Goal: Task Accomplishment & Management: Use online tool/utility

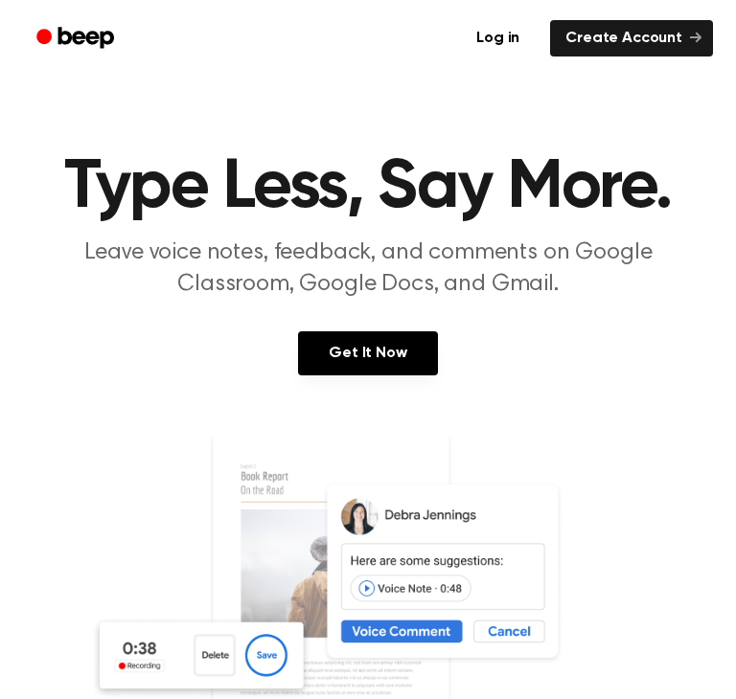
click at [221, 659] on img at bounding box center [368, 617] width 556 height 368
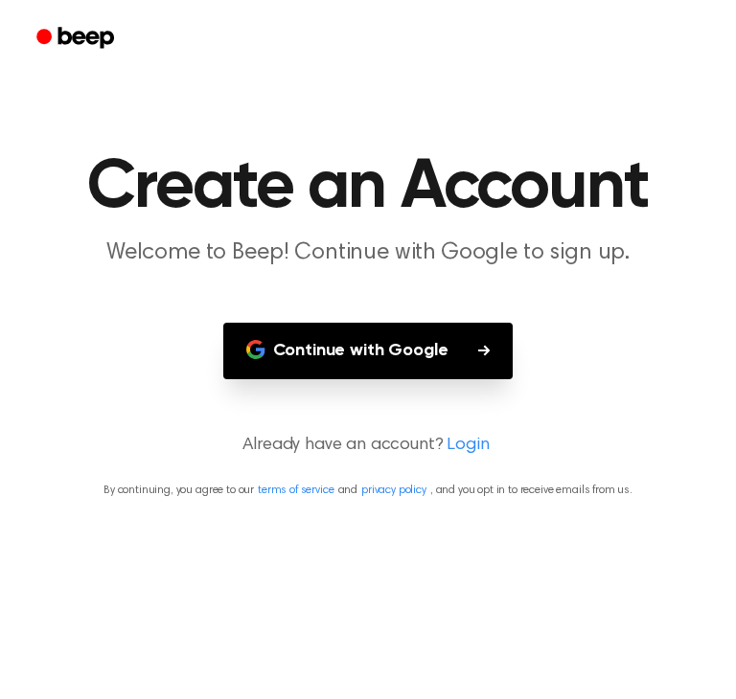
click at [458, 346] on button "Continue with Google" at bounding box center [368, 351] width 290 height 57
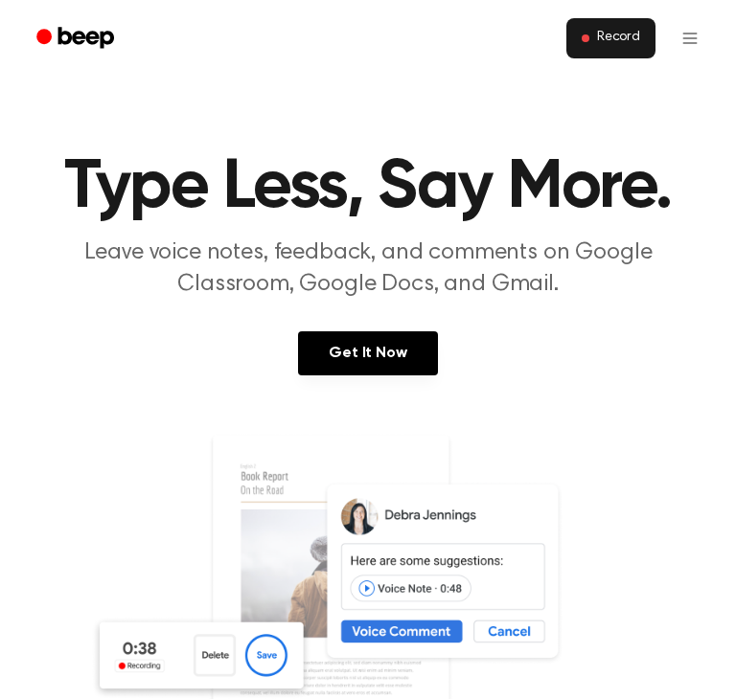
click at [625, 30] on span "Record" at bounding box center [618, 38] width 43 height 17
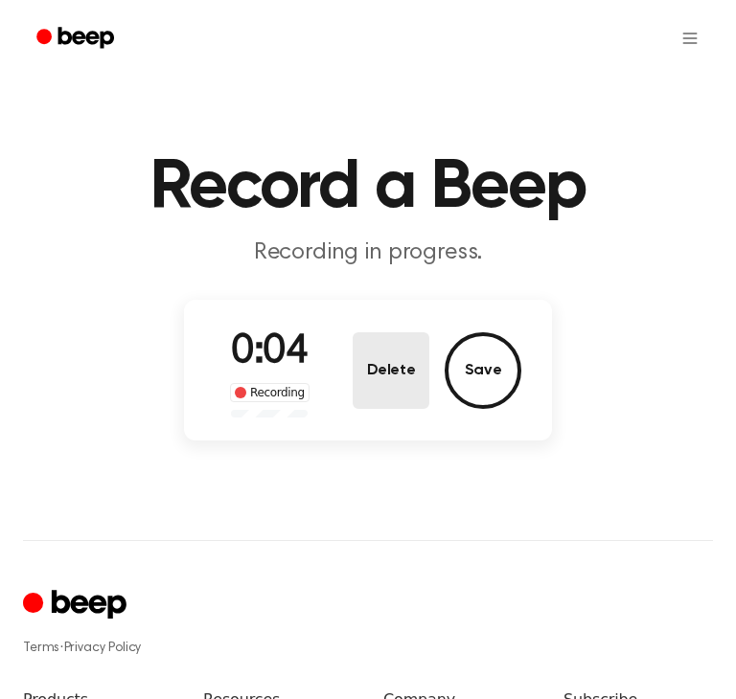
click at [384, 359] on button "Delete" at bounding box center [391, 370] width 77 height 77
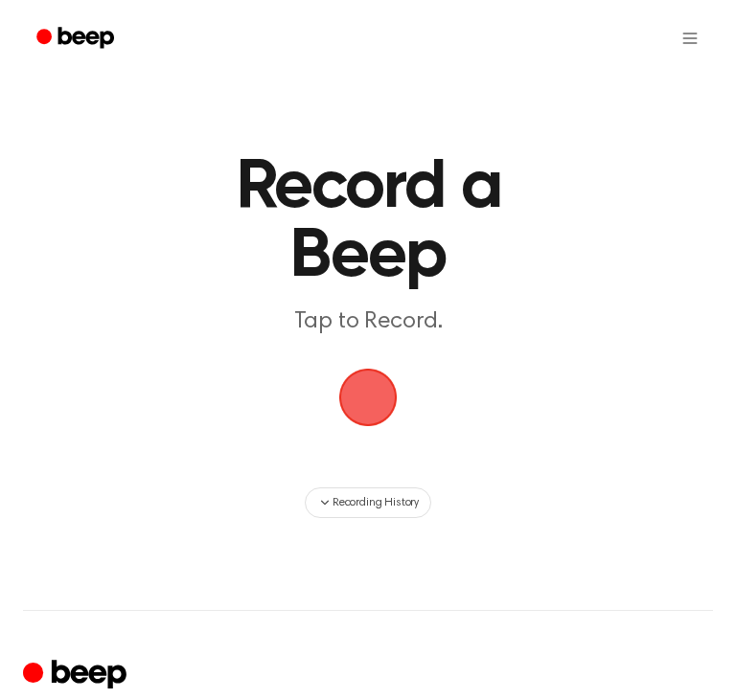
click at [367, 369] on span "button" at bounding box center [368, 398] width 98 height 98
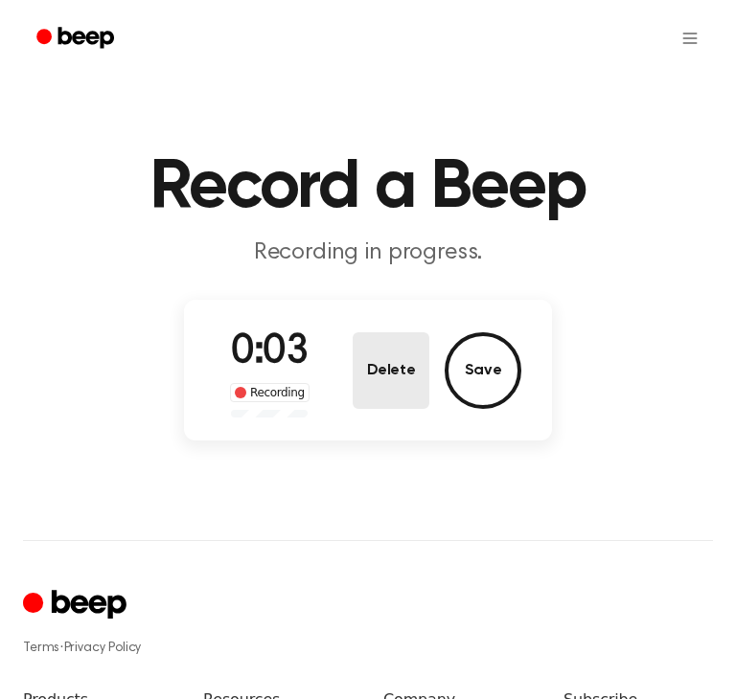
click at [378, 373] on button "Delete" at bounding box center [391, 370] width 77 height 77
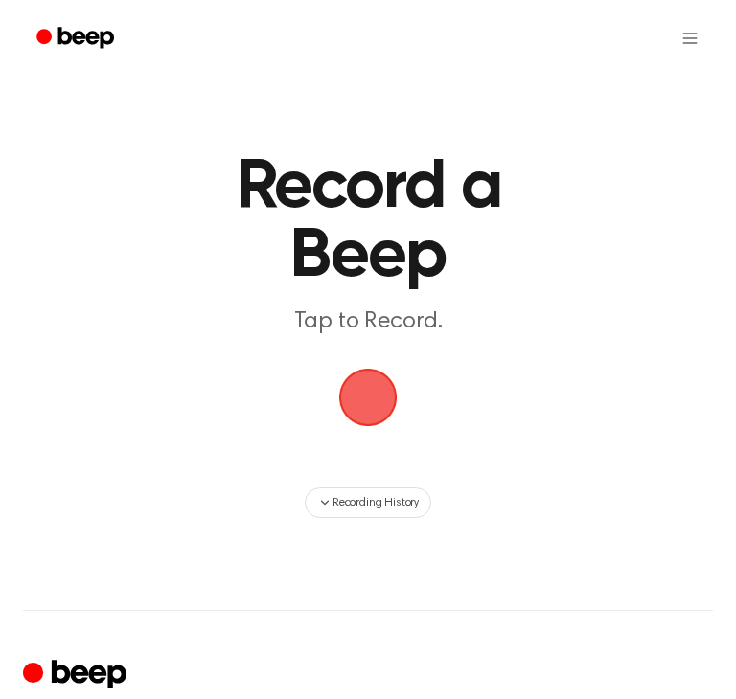
click at [376, 375] on span "button" at bounding box center [368, 397] width 80 height 80
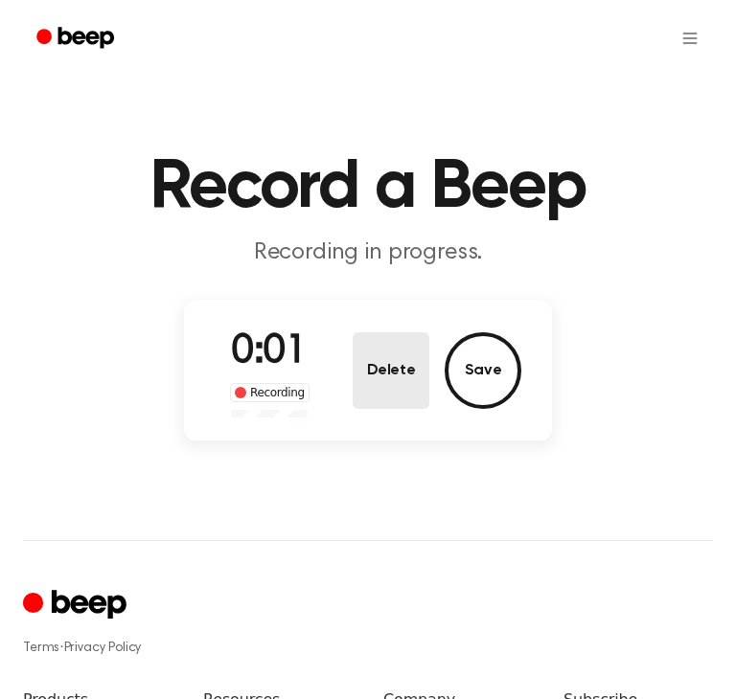
click at [400, 376] on button "Delete" at bounding box center [391, 370] width 77 height 77
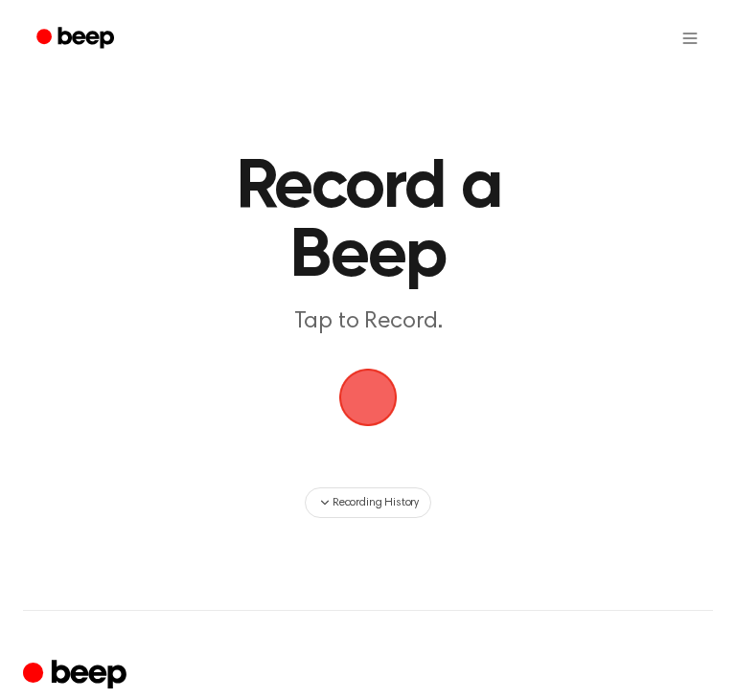
click at [383, 388] on span "button" at bounding box center [367, 397] width 65 height 65
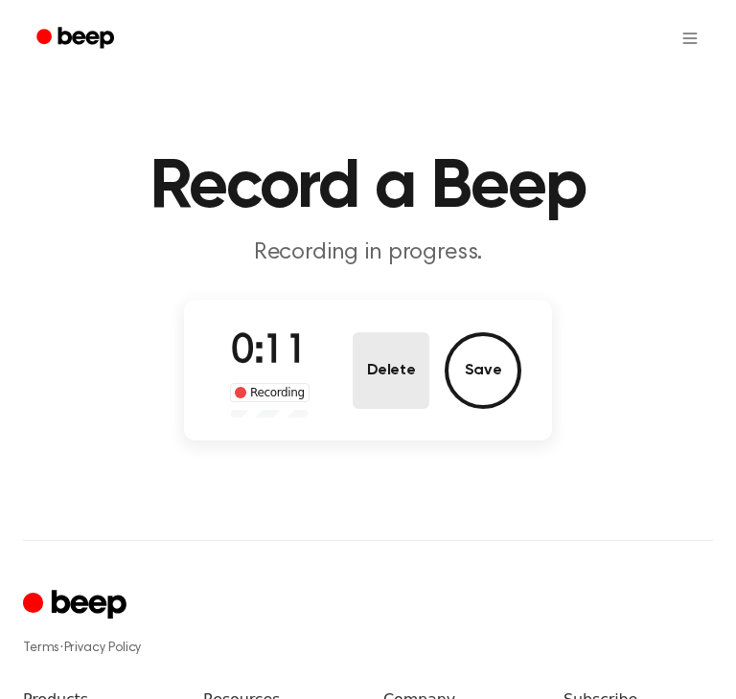
click at [400, 377] on button "Delete" at bounding box center [391, 370] width 77 height 77
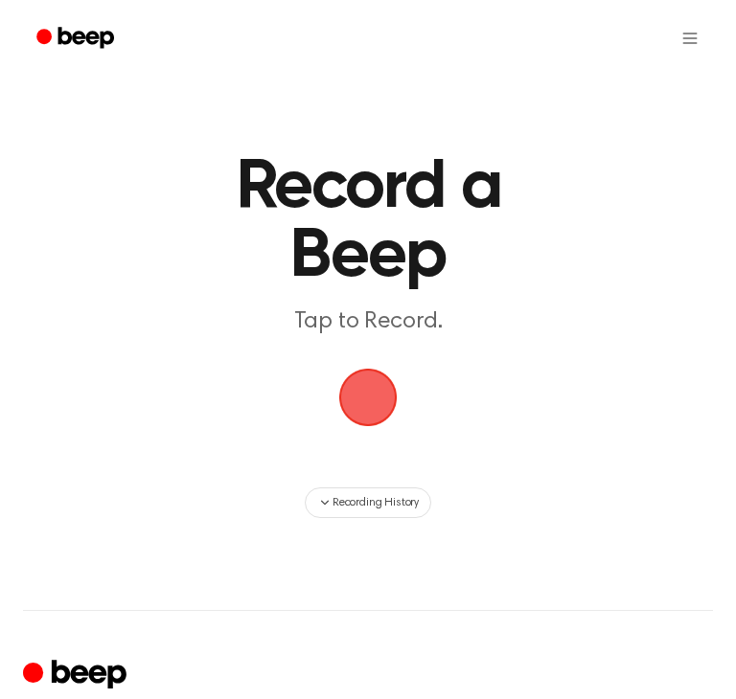
click at [366, 388] on span "button" at bounding box center [368, 398] width 94 height 94
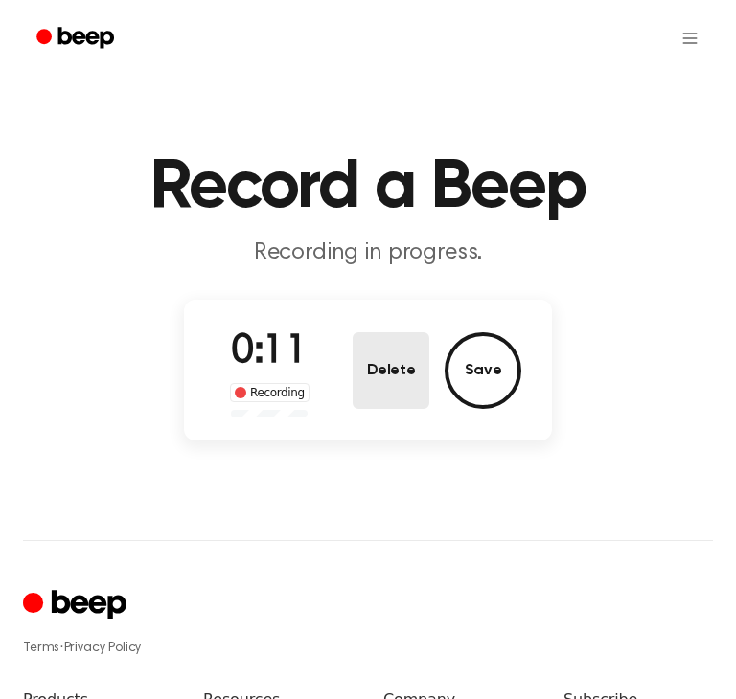
click at [370, 390] on button "Delete" at bounding box center [391, 370] width 77 height 77
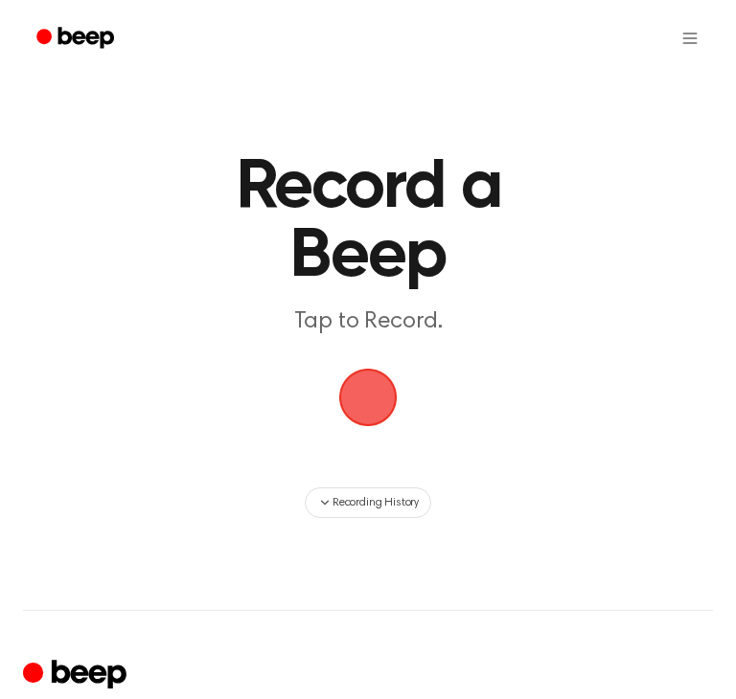
click at [349, 395] on span "button" at bounding box center [367, 397] width 107 height 107
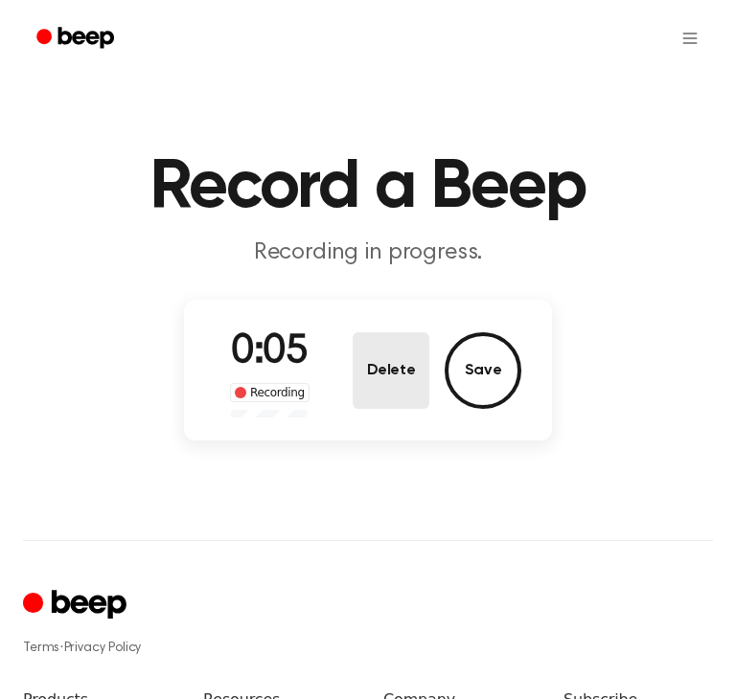
click at [373, 372] on button "Delete" at bounding box center [391, 370] width 77 height 77
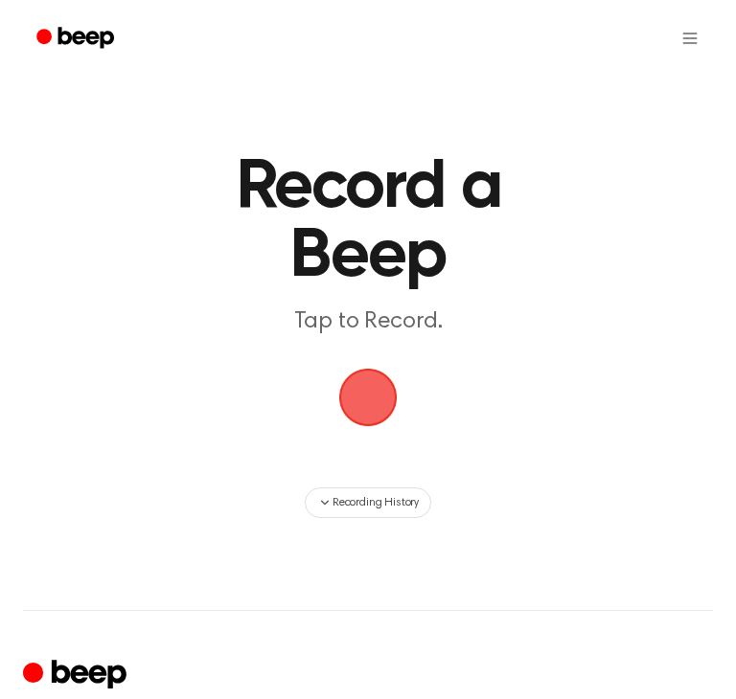
click at [407, 371] on span "button" at bounding box center [367, 397] width 104 height 104
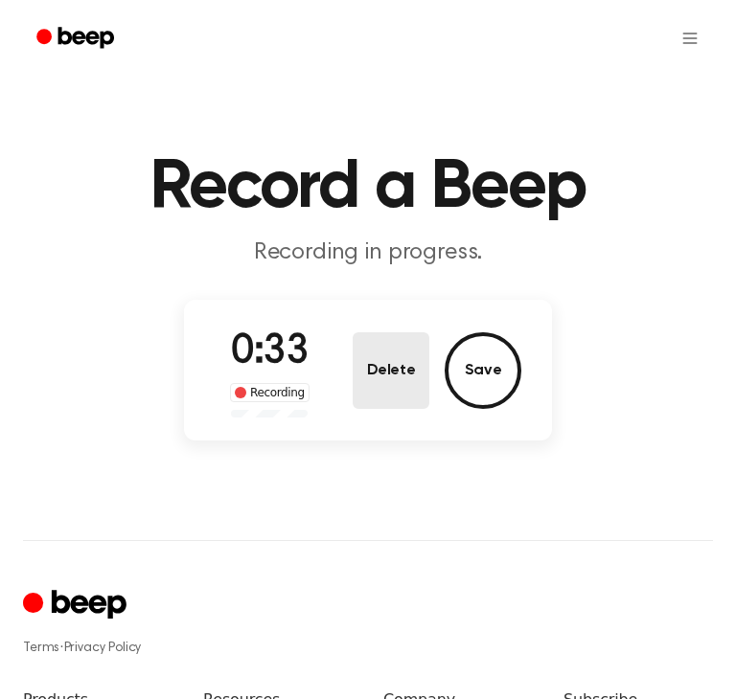
click at [369, 390] on button "Delete" at bounding box center [391, 370] width 77 height 77
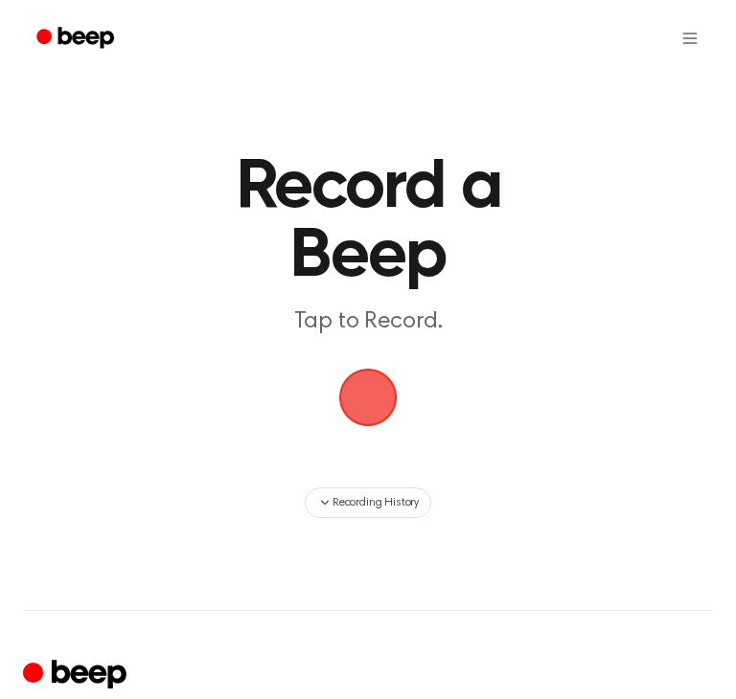
click at [378, 403] on span "button" at bounding box center [367, 397] width 71 height 71
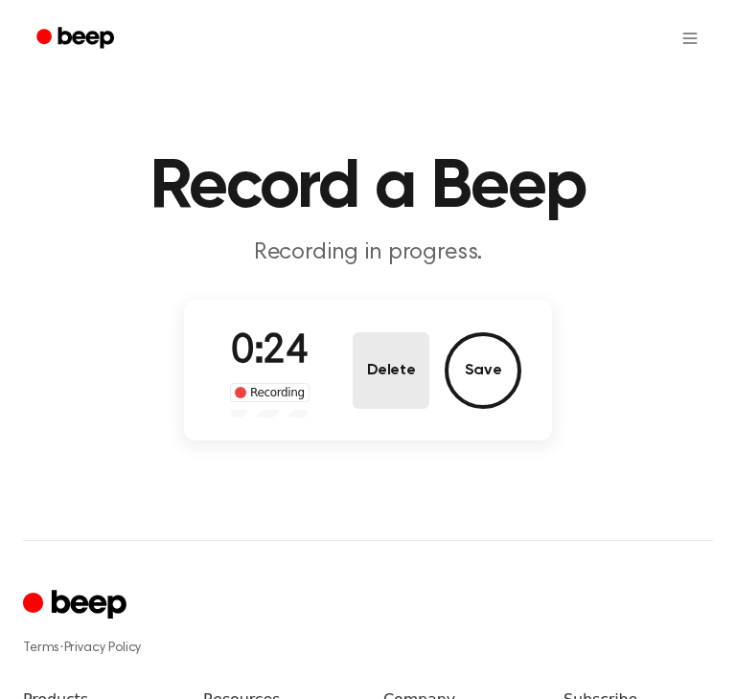
click at [376, 403] on button "Delete" at bounding box center [391, 370] width 77 height 77
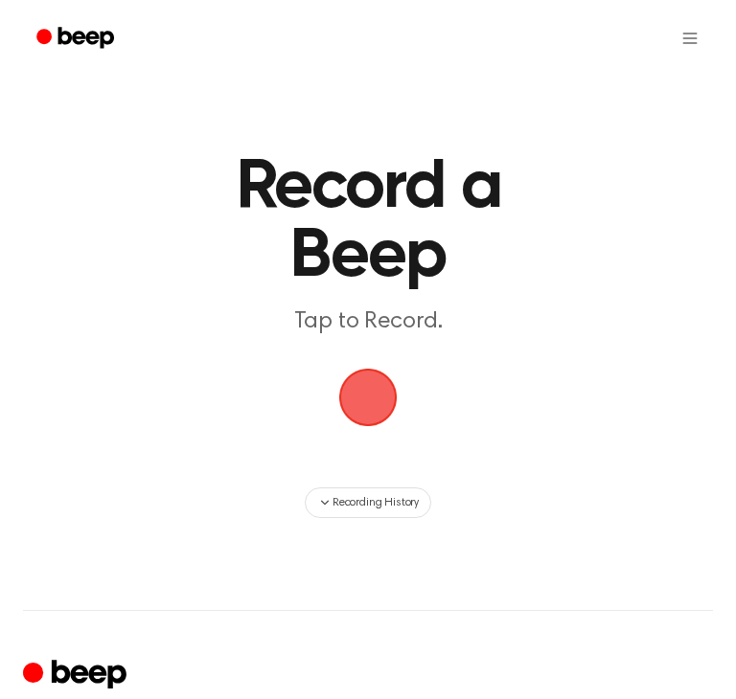
click at [376, 403] on span "button" at bounding box center [367, 397] width 107 height 107
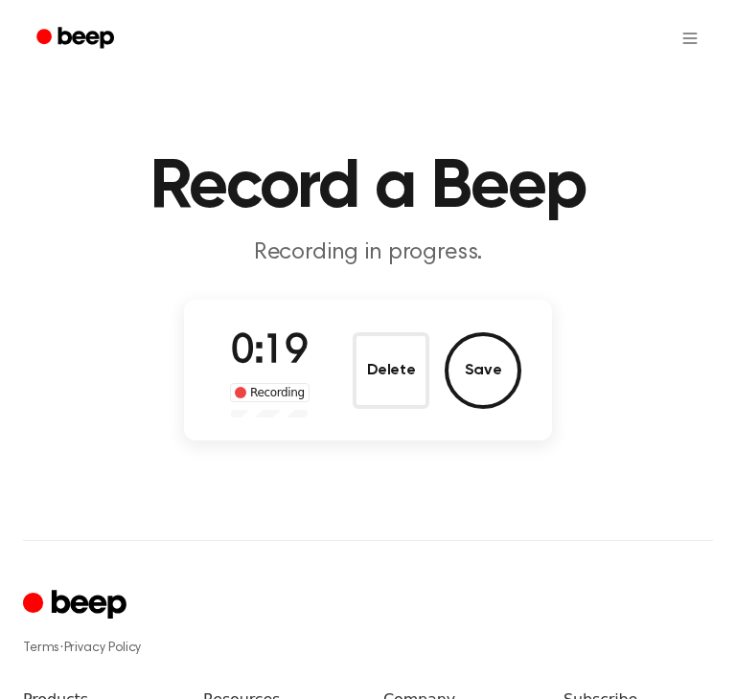
click at [376, 403] on button "Delete" at bounding box center [391, 370] width 77 height 77
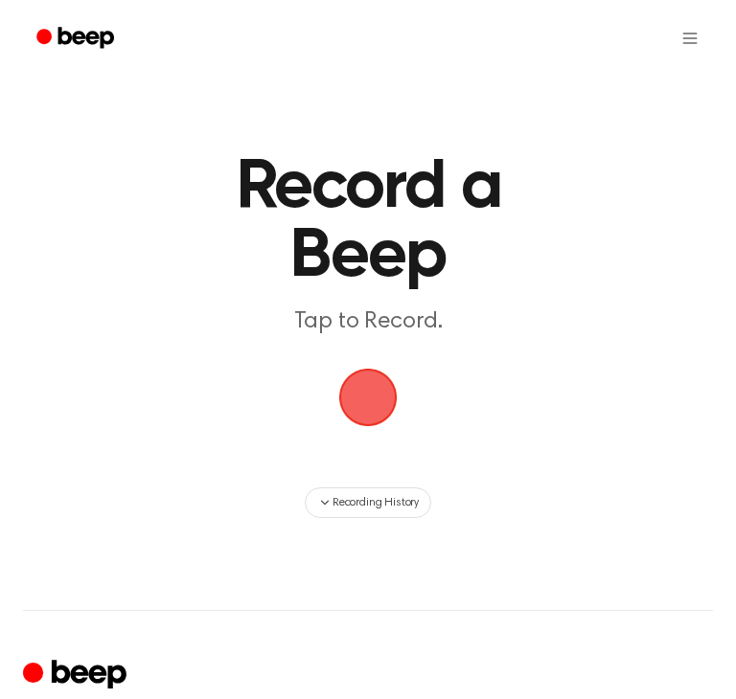
click at [376, 403] on span "button" at bounding box center [367, 397] width 103 height 103
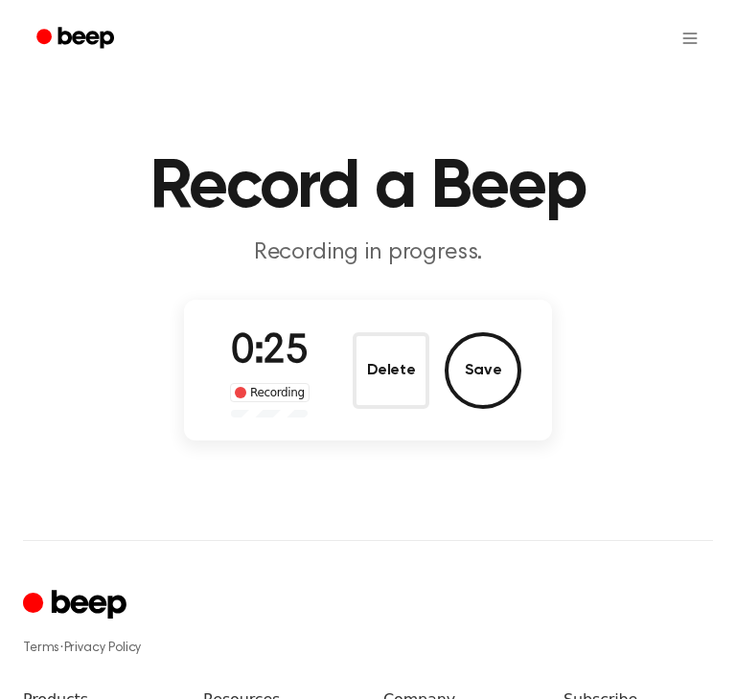
click at [376, 403] on button "Delete" at bounding box center [391, 370] width 77 height 77
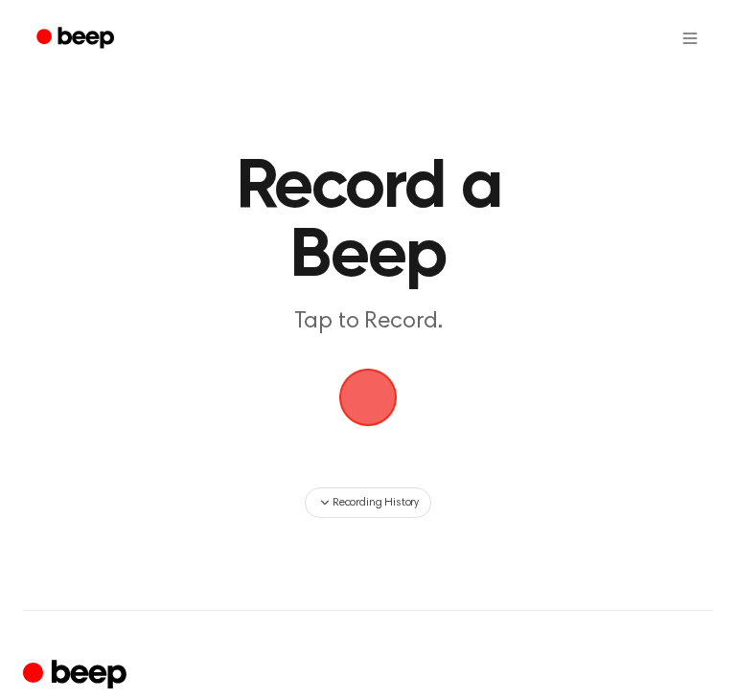
click at [376, 403] on span "button" at bounding box center [367, 397] width 107 height 107
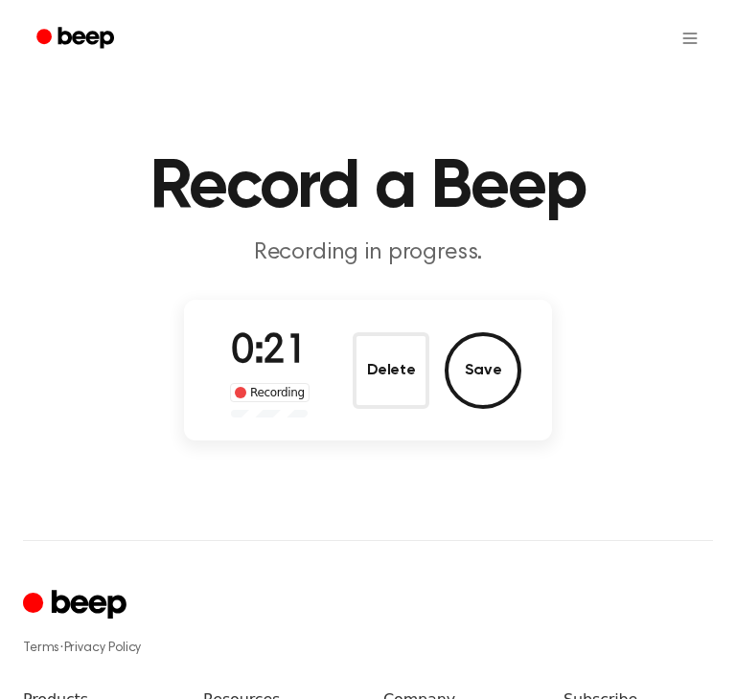
click at [376, 403] on button "Delete" at bounding box center [391, 370] width 77 height 77
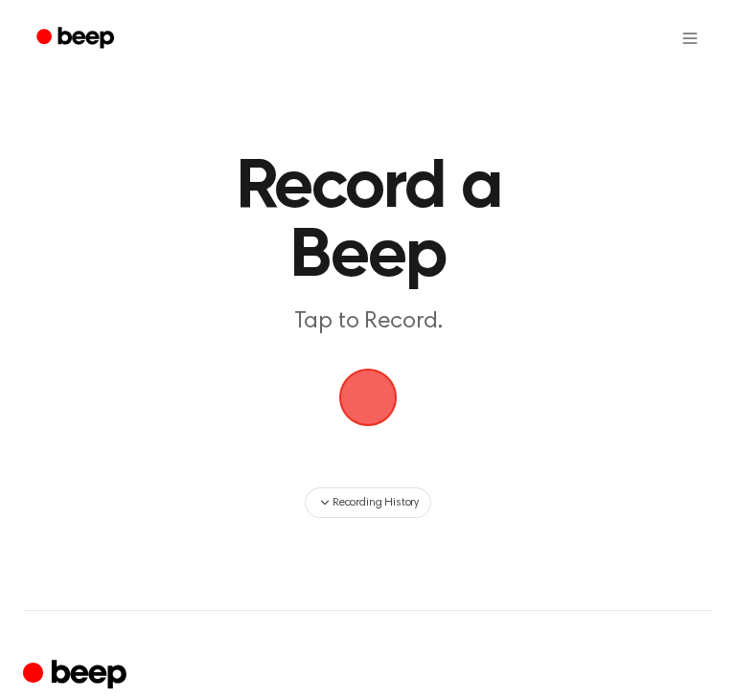
click at [376, 403] on span "button" at bounding box center [367, 397] width 93 height 93
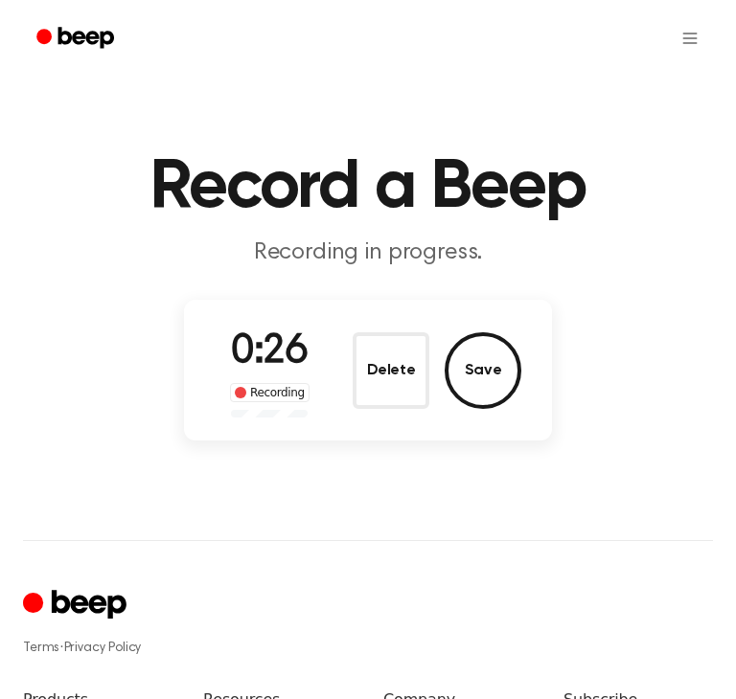
click at [376, 403] on button "Delete" at bounding box center [391, 370] width 77 height 77
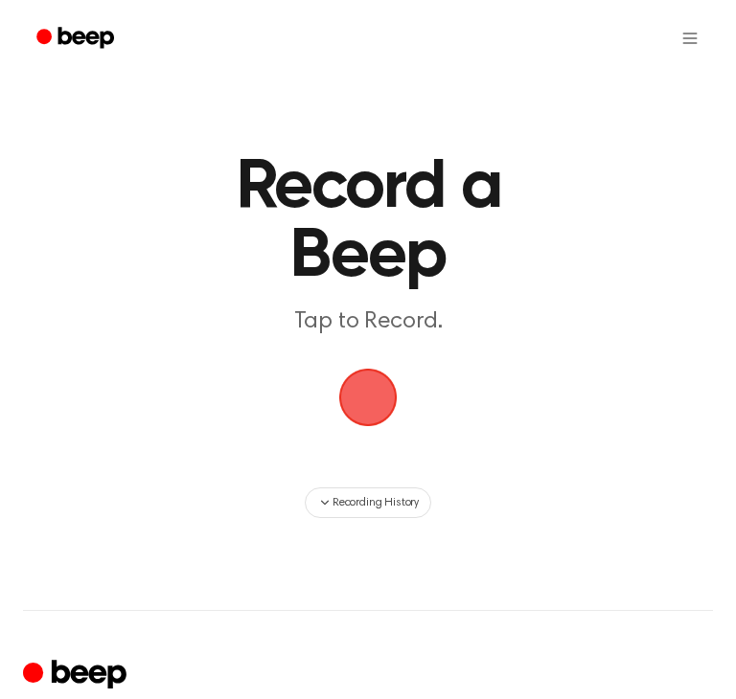
click at [376, 403] on span "button" at bounding box center [368, 397] width 79 height 79
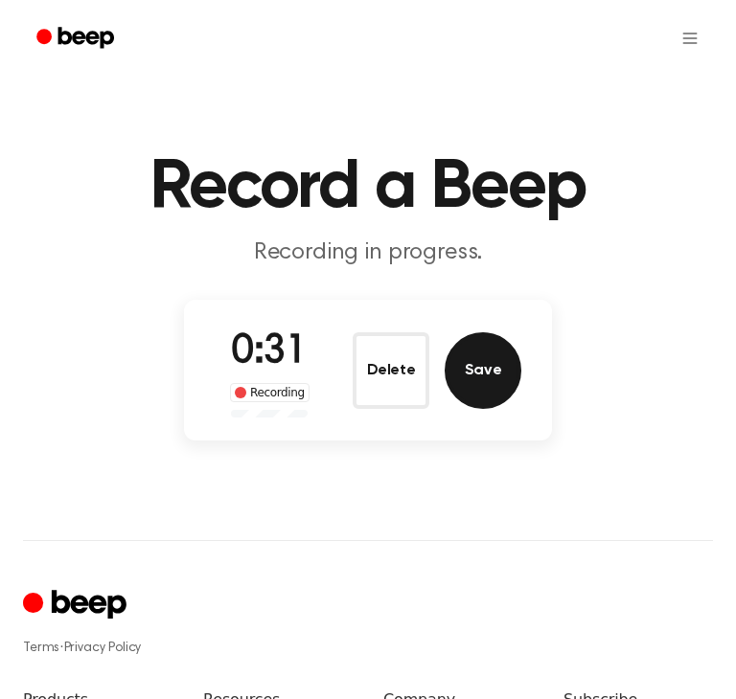
click at [468, 387] on button "Save" at bounding box center [483, 370] width 77 height 77
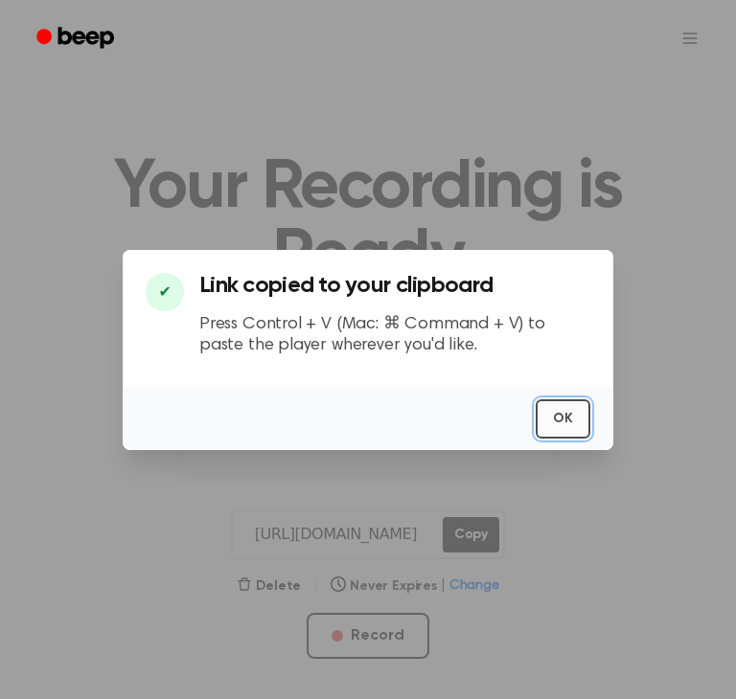
click at [564, 419] on button "OK" at bounding box center [563, 419] width 55 height 39
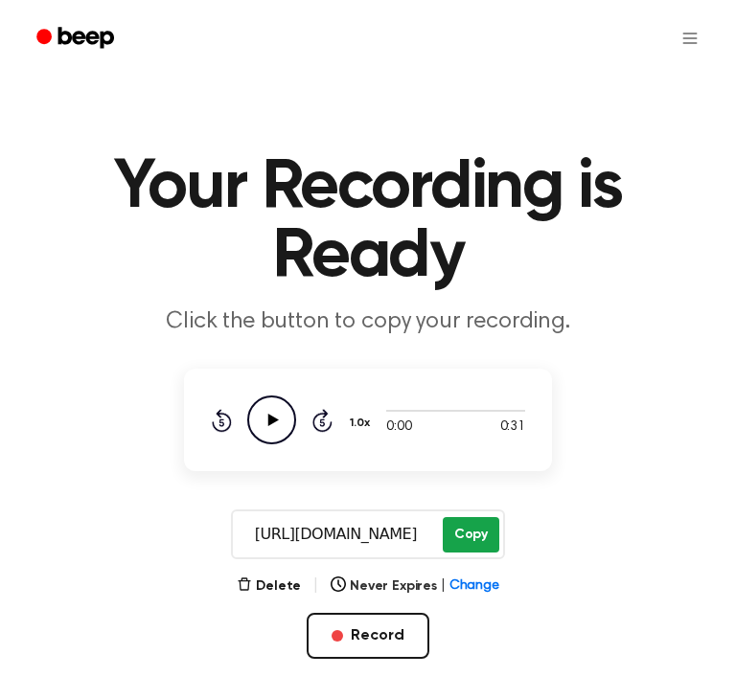
click at [468, 527] on button "Copy" at bounding box center [471, 534] width 57 height 35
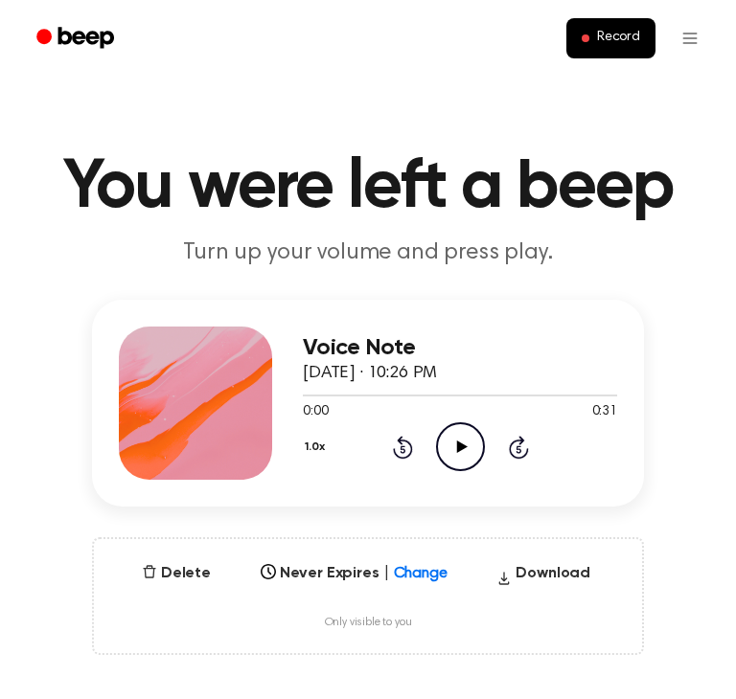
click at [459, 442] on icon "Play Audio" at bounding box center [460, 447] width 49 height 49
click at [454, 445] on icon "Play Audio" at bounding box center [460, 447] width 49 height 49
